Goal: Task Accomplishment & Management: Complete application form

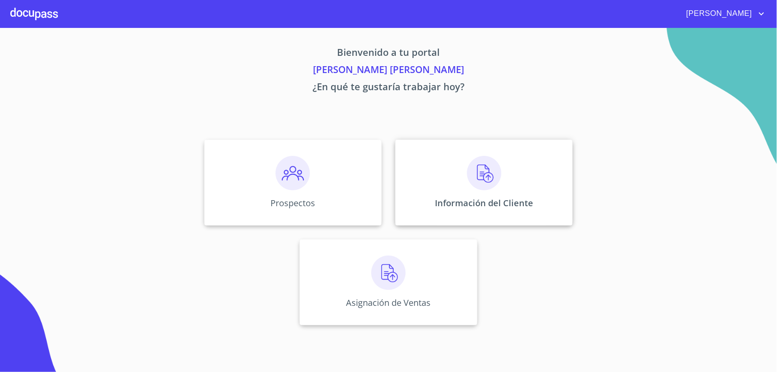
click at [454, 179] on div "Información del Cliente" at bounding box center [483, 183] width 177 height 86
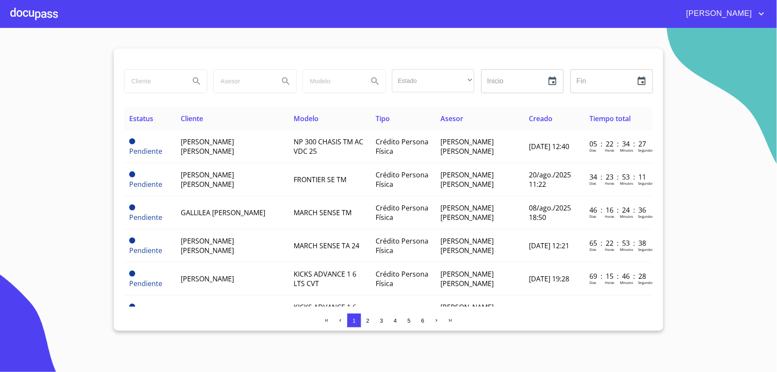
click at [158, 86] on input "search" at bounding box center [153, 81] width 58 height 23
type input "[PERSON_NAME]"
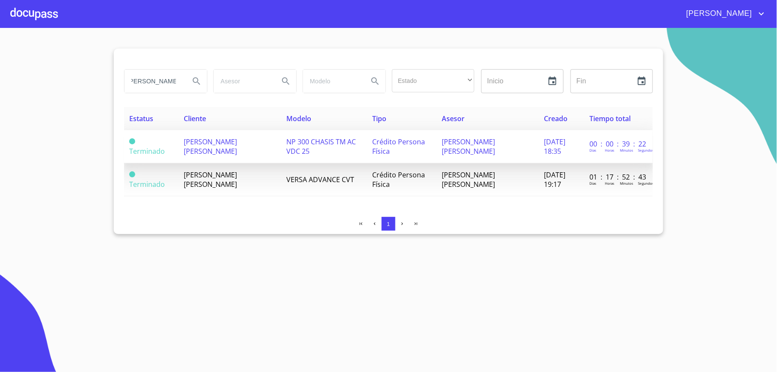
click at [237, 155] on td "[PERSON_NAME] [PERSON_NAME]" at bounding box center [230, 146] width 102 height 33
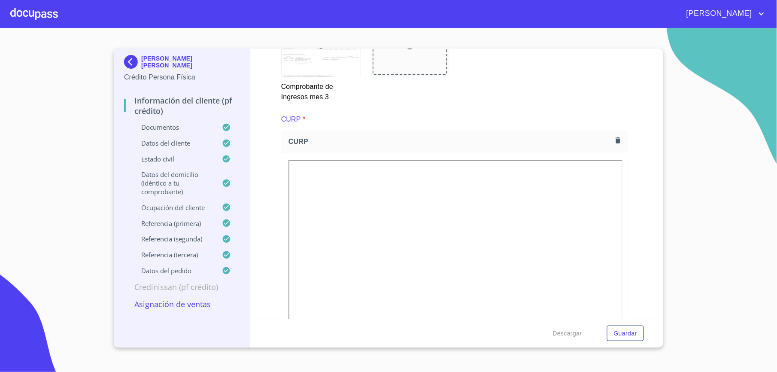
scroll to position [2003, 0]
click at [573, 329] on span "Descargar" at bounding box center [567, 333] width 29 height 11
